Goal: Task Accomplishment & Management: Use online tool/utility

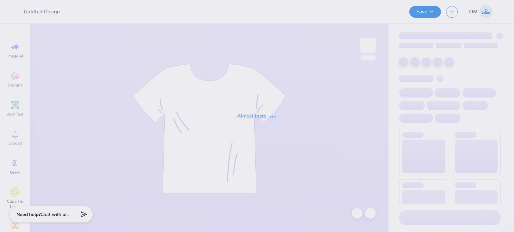
type input "[PERSON_NAME] : [GEOGRAPHIC_DATA]"
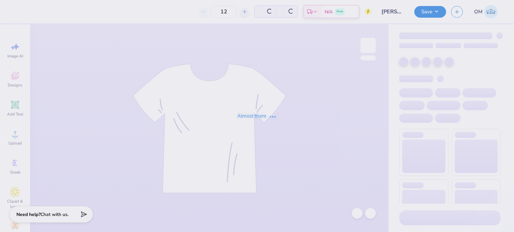
type input "24"
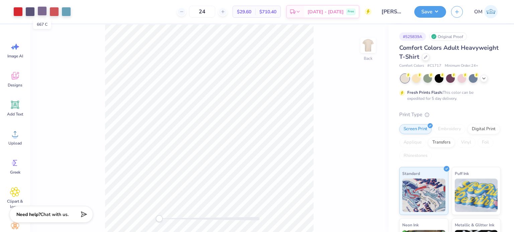
click at [42, 8] on div at bounding box center [41, 10] width 9 height 9
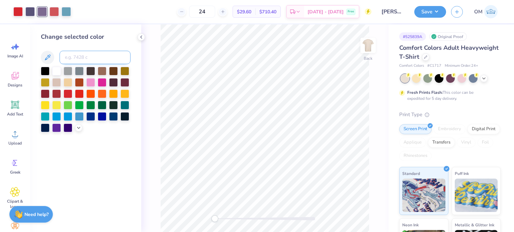
click at [69, 59] on input at bounding box center [95, 57] width 71 height 13
type input "5275"
click at [41, 10] on div at bounding box center [41, 10] width 9 height 9
click at [79, 54] on input at bounding box center [95, 57] width 71 height 13
type input "1795"
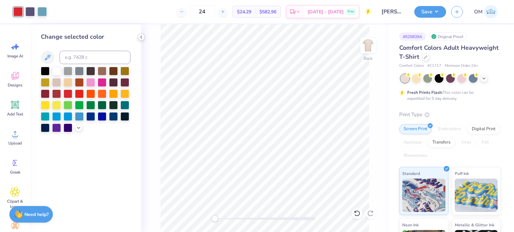
click at [142, 36] on icon at bounding box center [140, 36] width 5 height 5
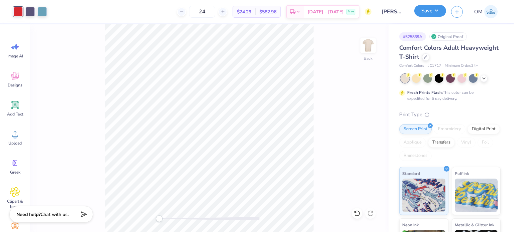
click at [424, 9] on button "Save" at bounding box center [430, 11] width 32 height 12
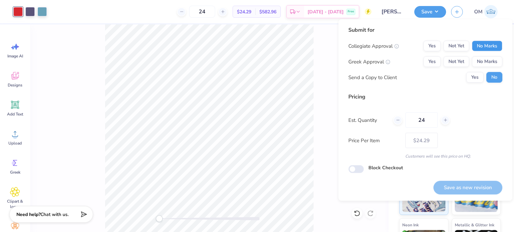
click at [490, 46] on button "No Marks" at bounding box center [487, 46] width 30 height 11
click at [481, 57] on button "No Marks" at bounding box center [487, 62] width 30 height 11
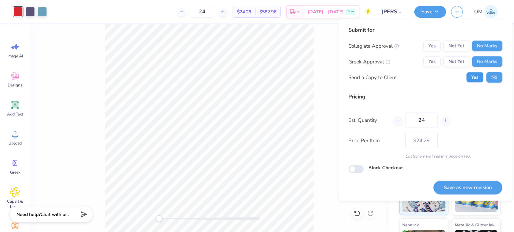
click at [474, 81] on button "Yes" at bounding box center [474, 77] width 17 height 11
click at [469, 184] on button "Save as new revision" at bounding box center [467, 188] width 69 height 14
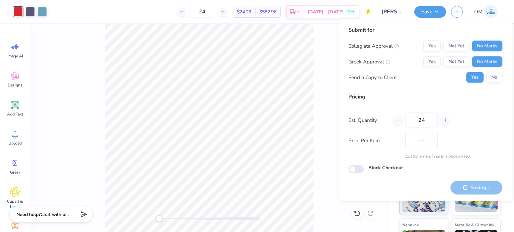
type input "$24.29"
